Goal: Find specific page/section: Find specific page/section

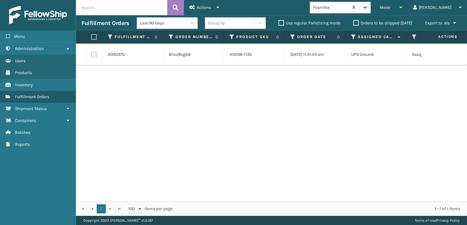
click at [368, 8] on icon at bounding box center [365, 7] width 6 height 6
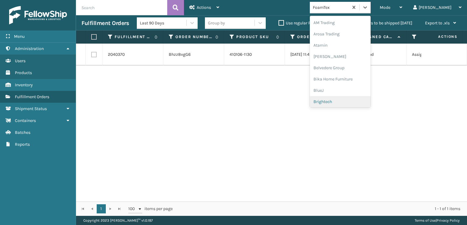
scroll to position [71, 0]
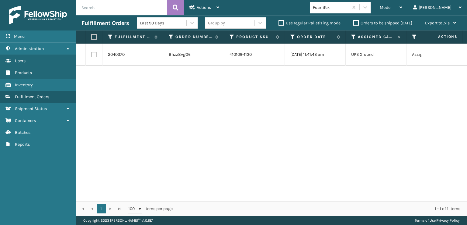
click at [243, 141] on div "2040370 Bhzz8vgG6 410106-1130 [DATE] 11:41:43 am UPS Ground Assigned [DATE] [DA…" at bounding box center [271, 123] width 391 height 158
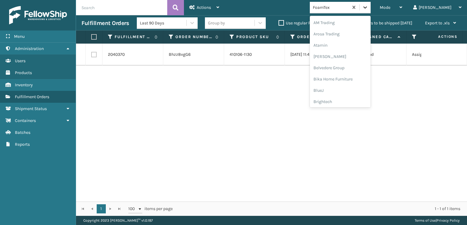
click at [368, 8] on icon at bounding box center [365, 7] width 6 height 6
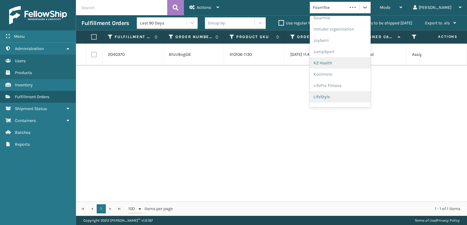
scroll to position [192, 0]
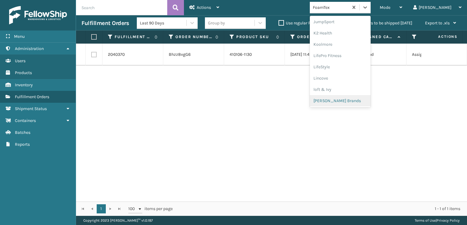
click at [349, 101] on div "[PERSON_NAME] Brands" at bounding box center [340, 100] width 61 height 11
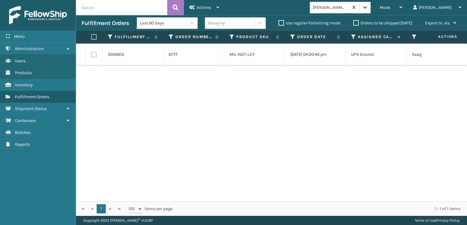
click at [368, 8] on icon at bounding box center [365, 7] width 6 height 6
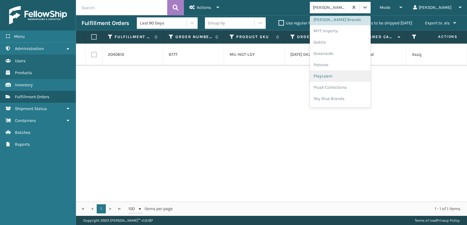
scroll to position [284, 0]
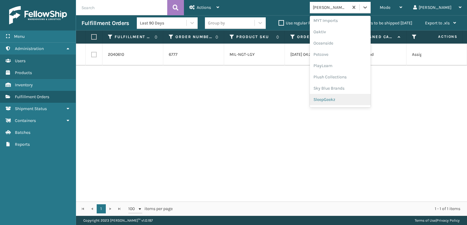
click at [345, 100] on div "SleepGeekz" at bounding box center [340, 99] width 61 height 11
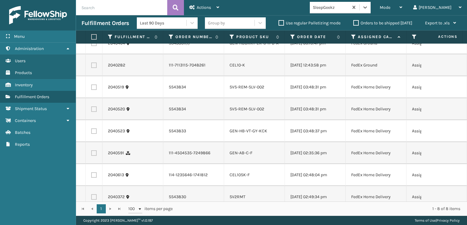
scroll to position [0, 0]
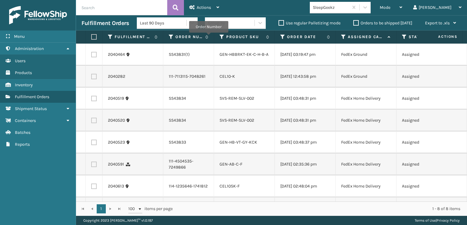
drag, startPoint x: 223, startPoint y: 37, endPoint x: 213, endPoint y: 37, distance: 9.7
click at [213, 37] on span at bounding box center [213, 94] width 2 height 128
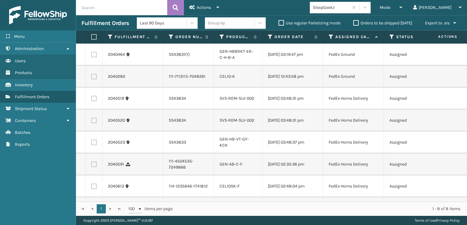
drag, startPoint x: 274, startPoint y: 38, endPoint x: 261, endPoint y: 39, distance: 13.2
click at [261, 39] on span at bounding box center [261, 94] width 2 height 128
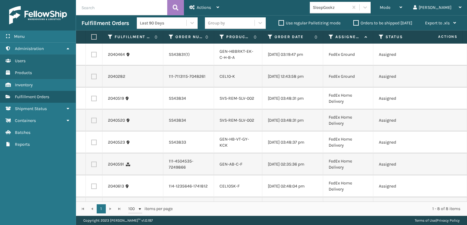
drag, startPoint x: 382, startPoint y: 37, endPoint x: 372, endPoint y: 40, distance: 10.4
click at [372, 40] on span at bounding box center [372, 94] width 2 height 128
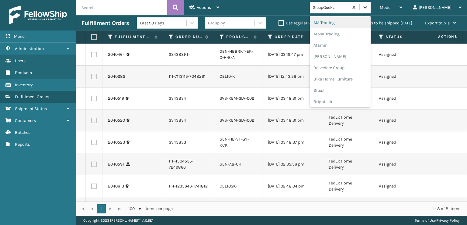
click at [368, 8] on icon at bounding box center [365, 7] width 6 height 6
click at [350, 78] on div "FoamTex" at bounding box center [340, 77] width 61 height 11
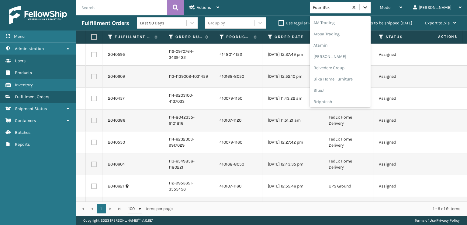
click at [371, 9] on div at bounding box center [365, 7] width 11 height 11
click at [347, 98] on div "SleepGeekz" at bounding box center [340, 99] width 61 height 11
